Goal: Information Seeking & Learning: Find specific page/section

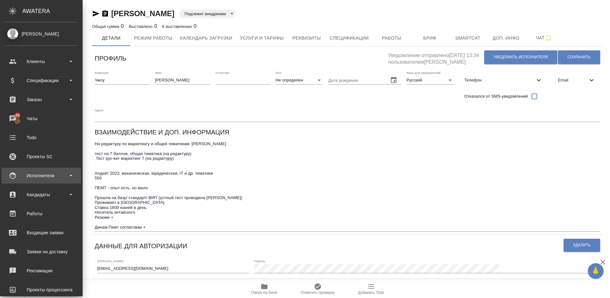
click at [60, 177] on div "Исполнители" at bounding box center [41, 176] width 73 height 10
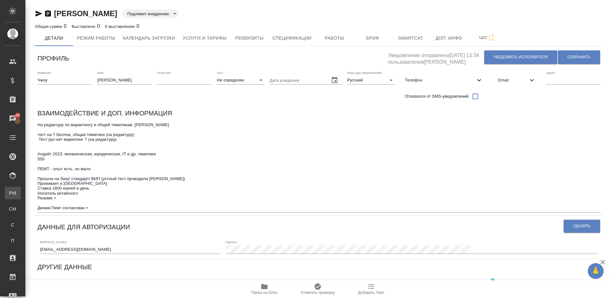
click at [10, 192] on div "Для PM/LQA" at bounding box center [5, 193] width 10 height 6
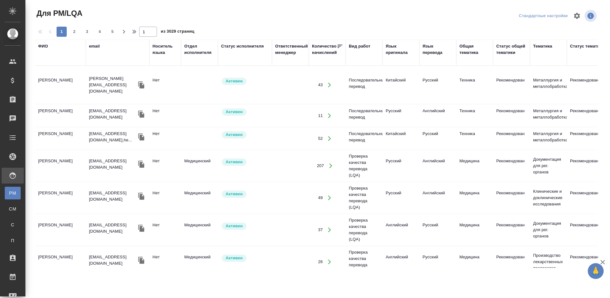
click at [46, 46] on div "ФИО" at bounding box center [43, 46] width 10 height 6
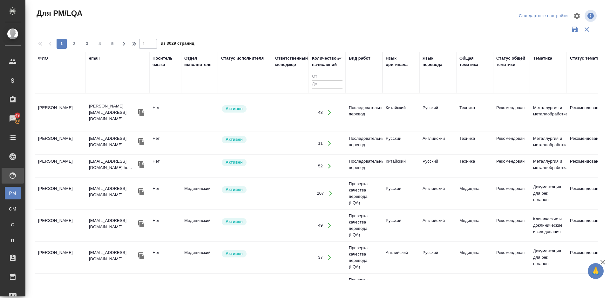
click at [64, 83] on input "text" at bounding box center [60, 81] width 44 height 8
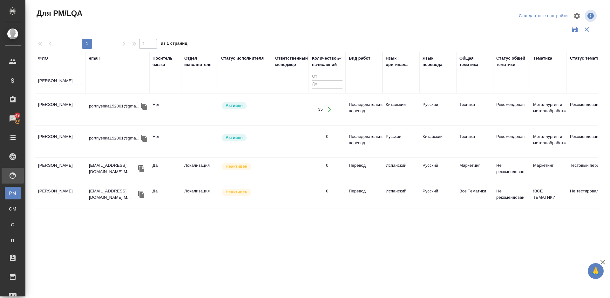
type input "Портнова"
click at [71, 116] on td "[PERSON_NAME]" at bounding box center [60, 109] width 51 height 22
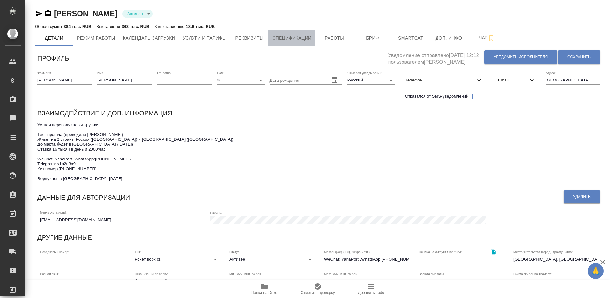
click at [291, 37] on span "Спецификации" at bounding box center [291, 38] width 39 height 8
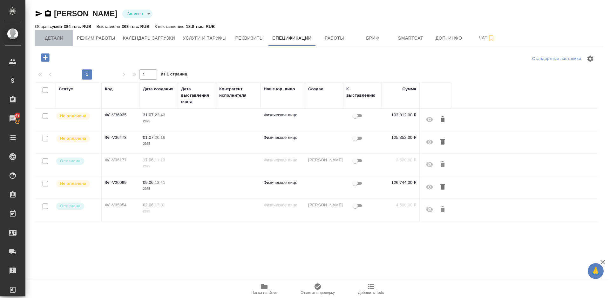
click at [55, 37] on span "Детали" at bounding box center [54, 38] width 30 height 8
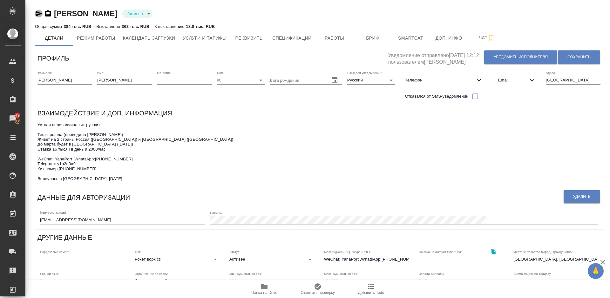
click at [38, 14] on icon "button" at bounding box center [39, 14] width 8 height 8
click at [291, 40] on span "Спецификации" at bounding box center [291, 38] width 39 height 8
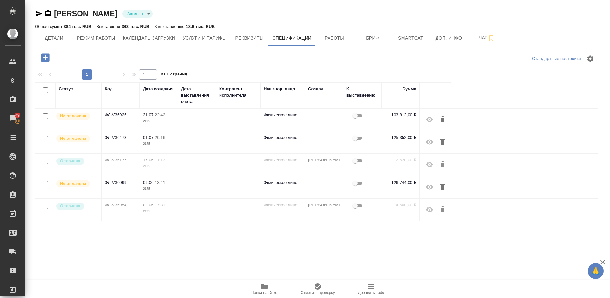
click at [95, 131] on td "Не оплачена" at bounding box center [79, 120] width 46 height 22
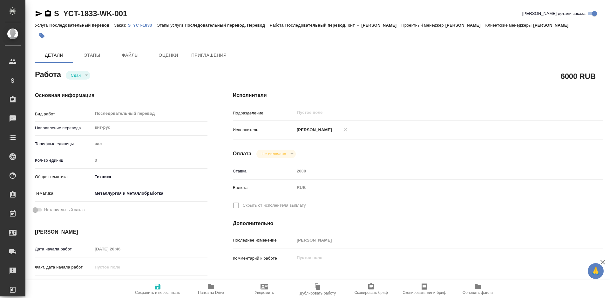
type textarea "x"
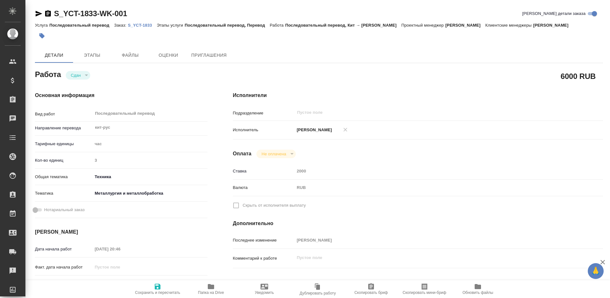
type textarea "x"
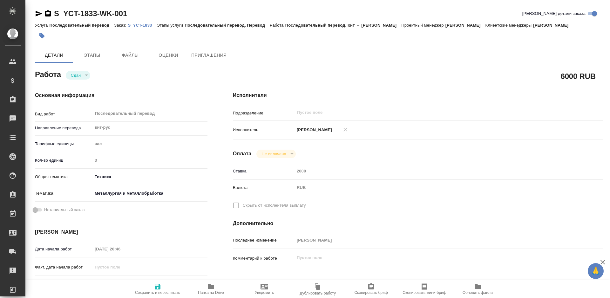
type textarea "x"
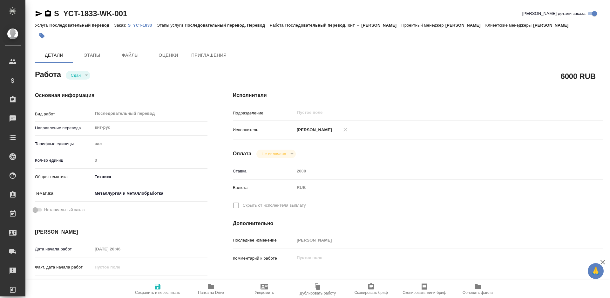
type textarea "x"
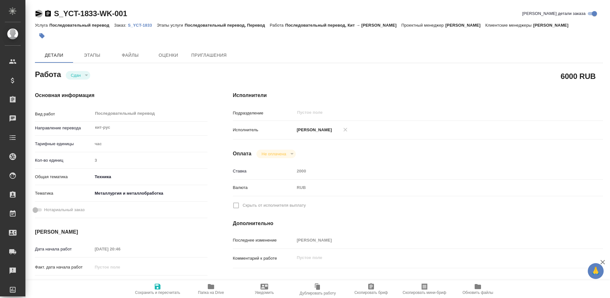
click at [38, 13] on icon "button" at bounding box center [39, 14] width 7 height 6
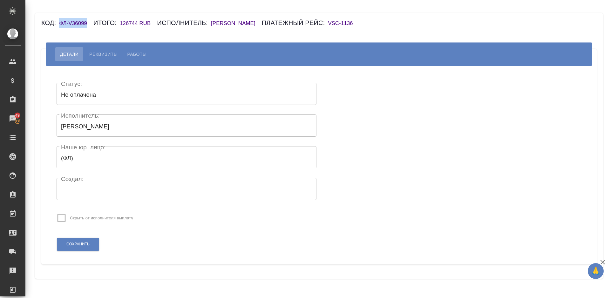
drag, startPoint x: 86, startPoint y: 24, endPoint x: 59, endPoint y: 23, distance: 27.0
click at [59, 23] on h6 "ФЛ-V36099" at bounding box center [76, 23] width 34 height 6
copy h6 "ФЛ-V36099"
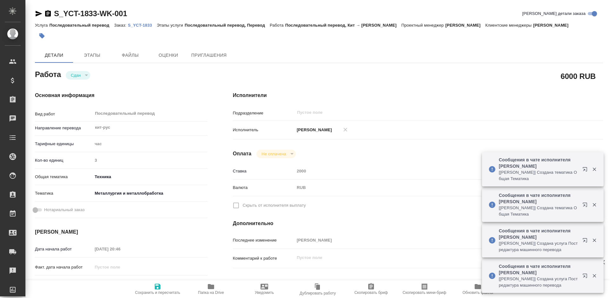
type textarea "x"
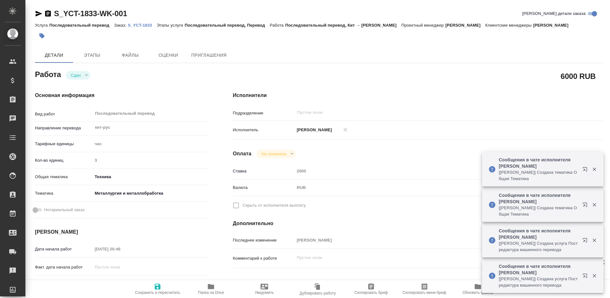
type textarea "x"
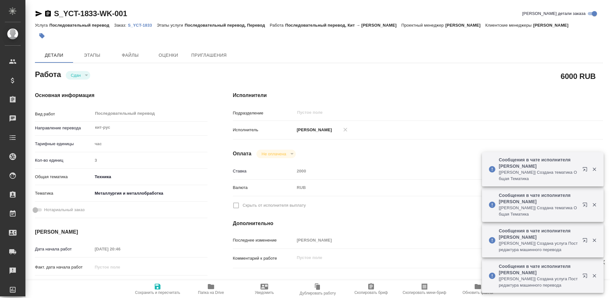
type textarea "x"
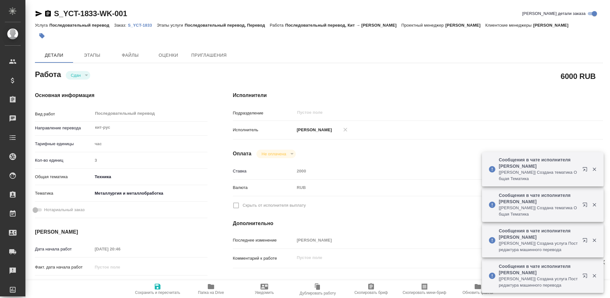
type textarea "x"
